Goal: Navigation & Orientation: Understand site structure

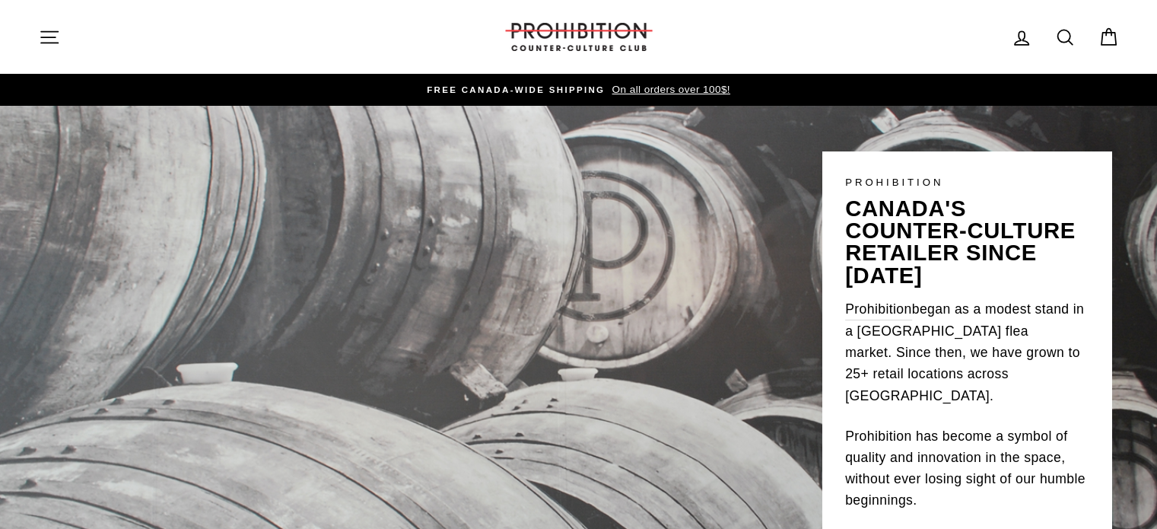
click at [52, 36] on icon "button" at bounding box center [49, 37] width 21 height 21
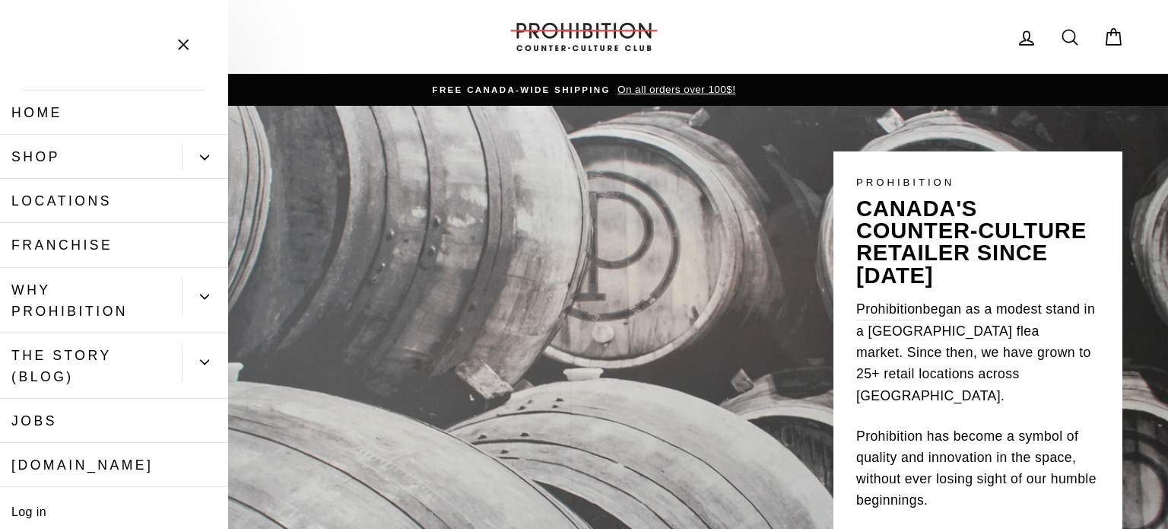
click at [62, 114] on link "Home" at bounding box center [114, 113] width 228 height 44
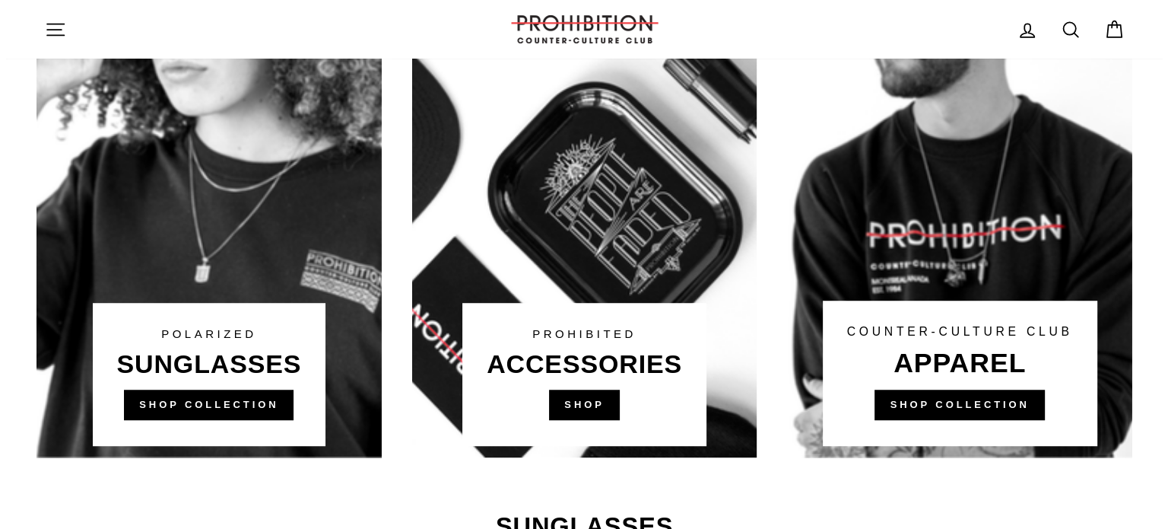
scroll to position [913, 0]
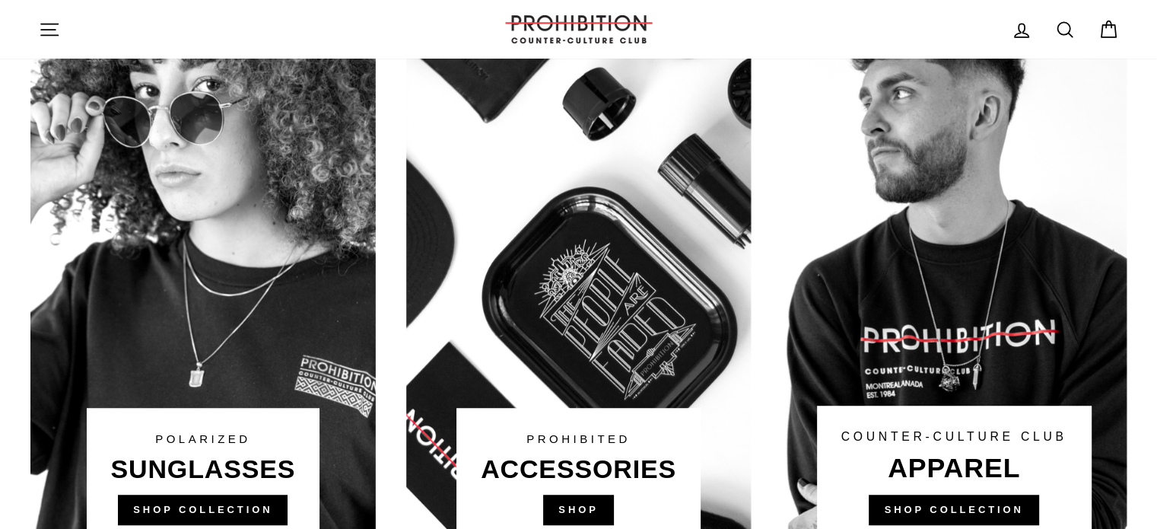
click at [43, 33] on icon "button" at bounding box center [49, 29] width 21 height 21
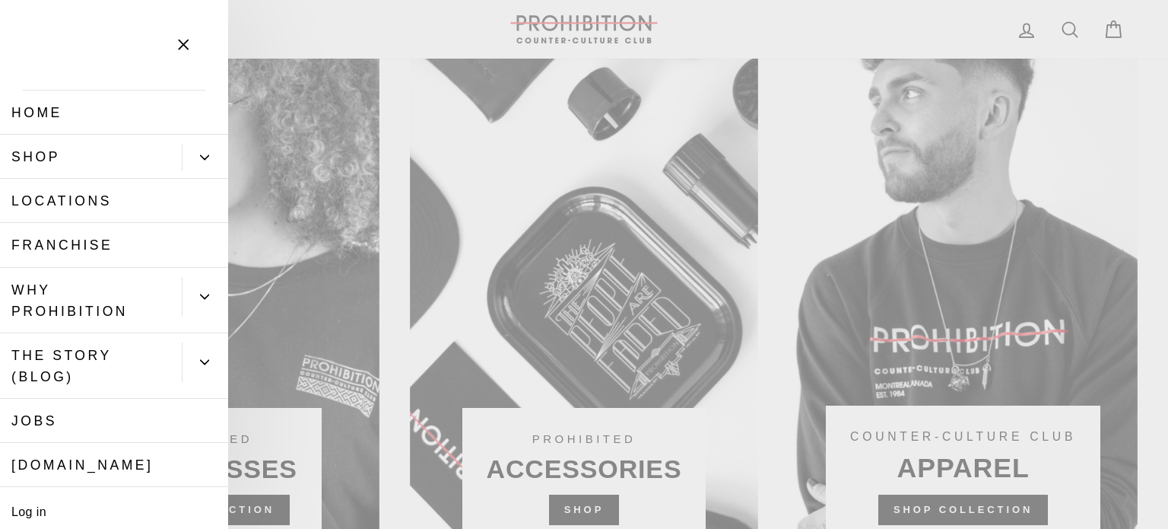
click at [201, 157] on button "Primary" at bounding box center [205, 157] width 46 height 27
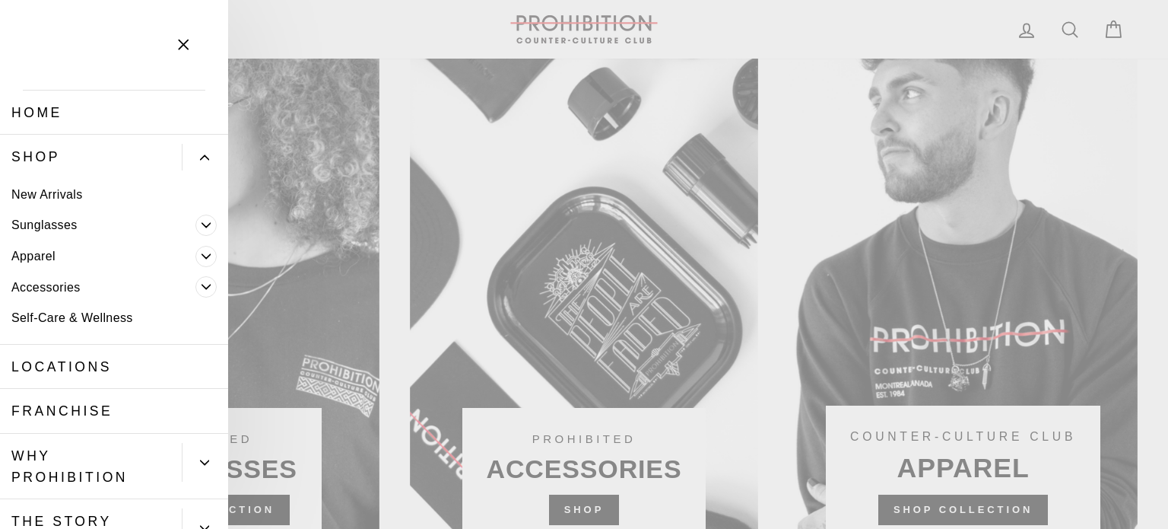
click at [202, 288] on icon "Primary" at bounding box center [206, 287] width 8 height 4
